Goal: Task Accomplishment & Management: Manage account settings

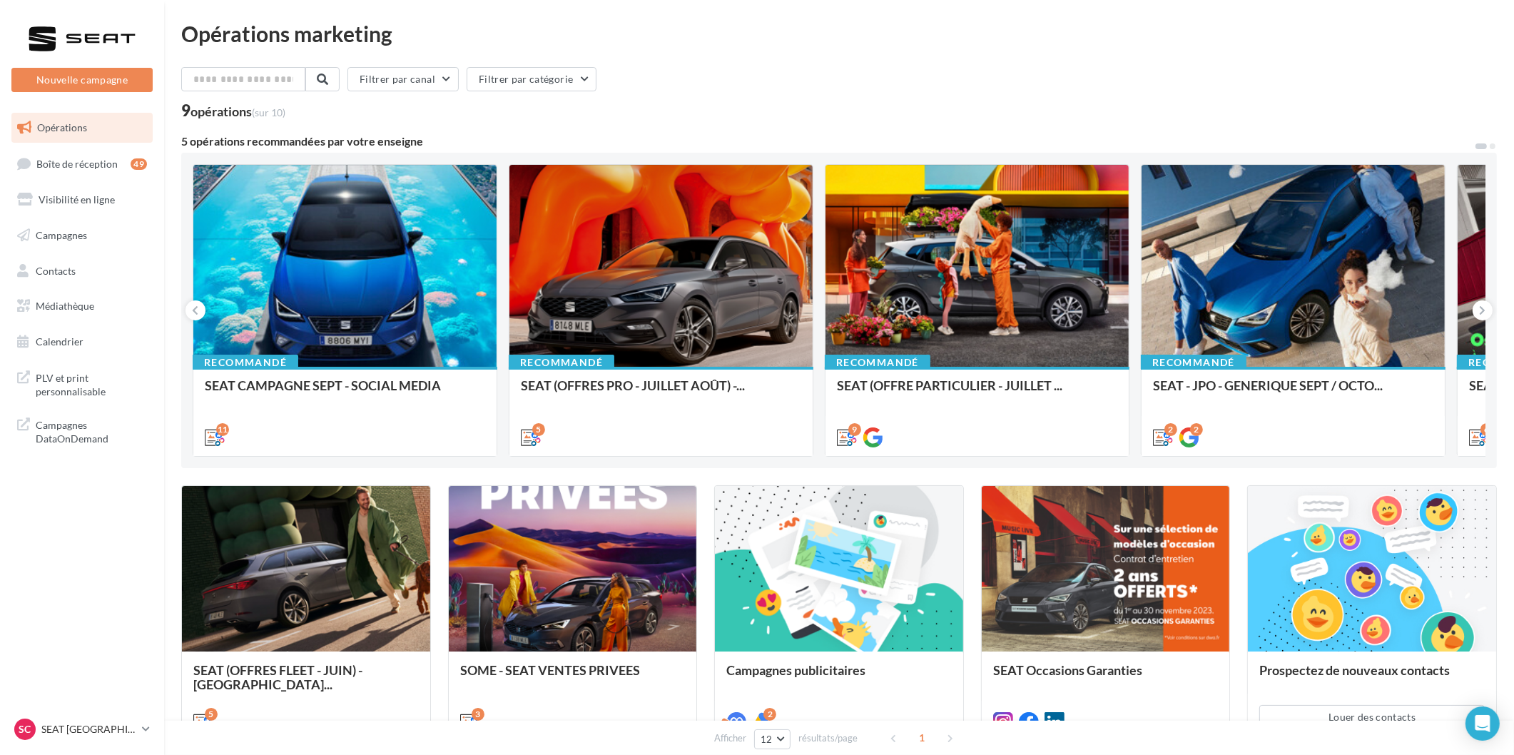
click at [96, 145] on ul "Opérations Boîte de réception 49 Visibilité en ligne Campagnes Contacts Mes cib…" at bounding box center [82, 234] width 153 height 255
click at [90, 159] on span "Boîte de réception" at bounding box center [76, 163] width 81 height 12
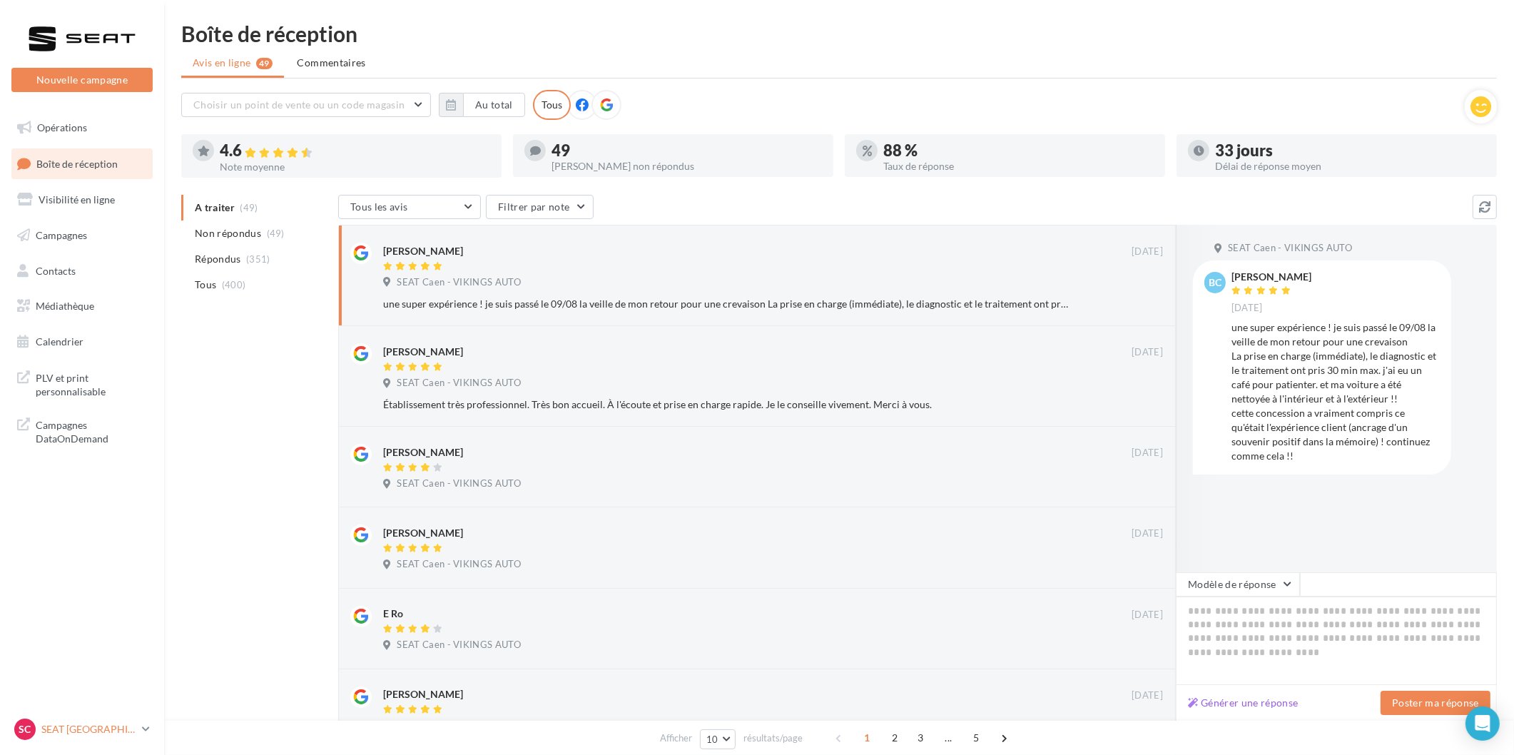
click at [62, 729] on p "SEAT [GEOGRAPHIC_DATA]" at bounding box center [88, 729] width 95 height 14
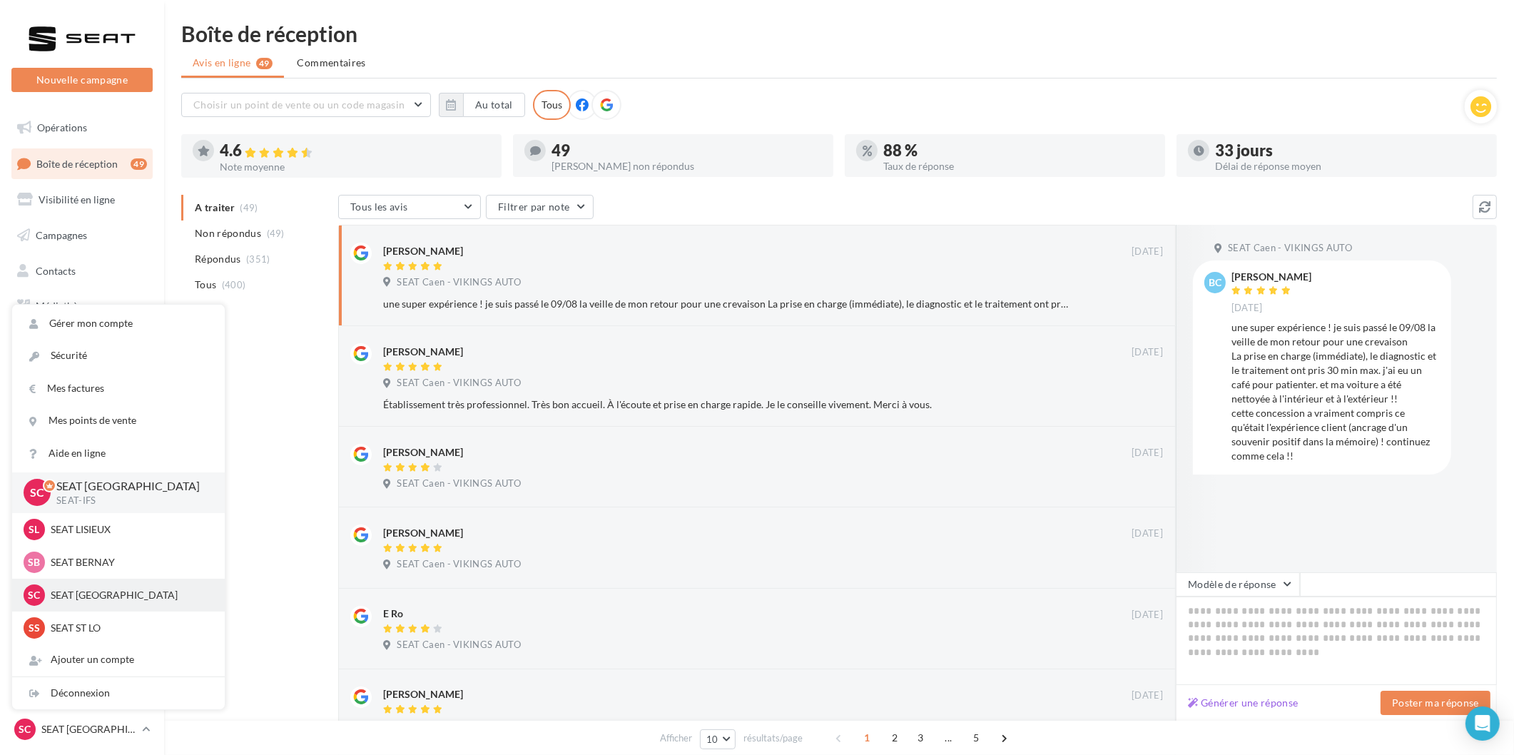
click at [104, 607] on div "SC SEAT CHERBOURG SEAT-TOURLAVILLE" at bounding box center [118, 595] width 213 height 33
click at [111, 595] on p "SEAT CHERBOURG" at bounding box center [129, 595] width 157 height 14
